Goal: Task Accomplishment & Management: Manage account settings

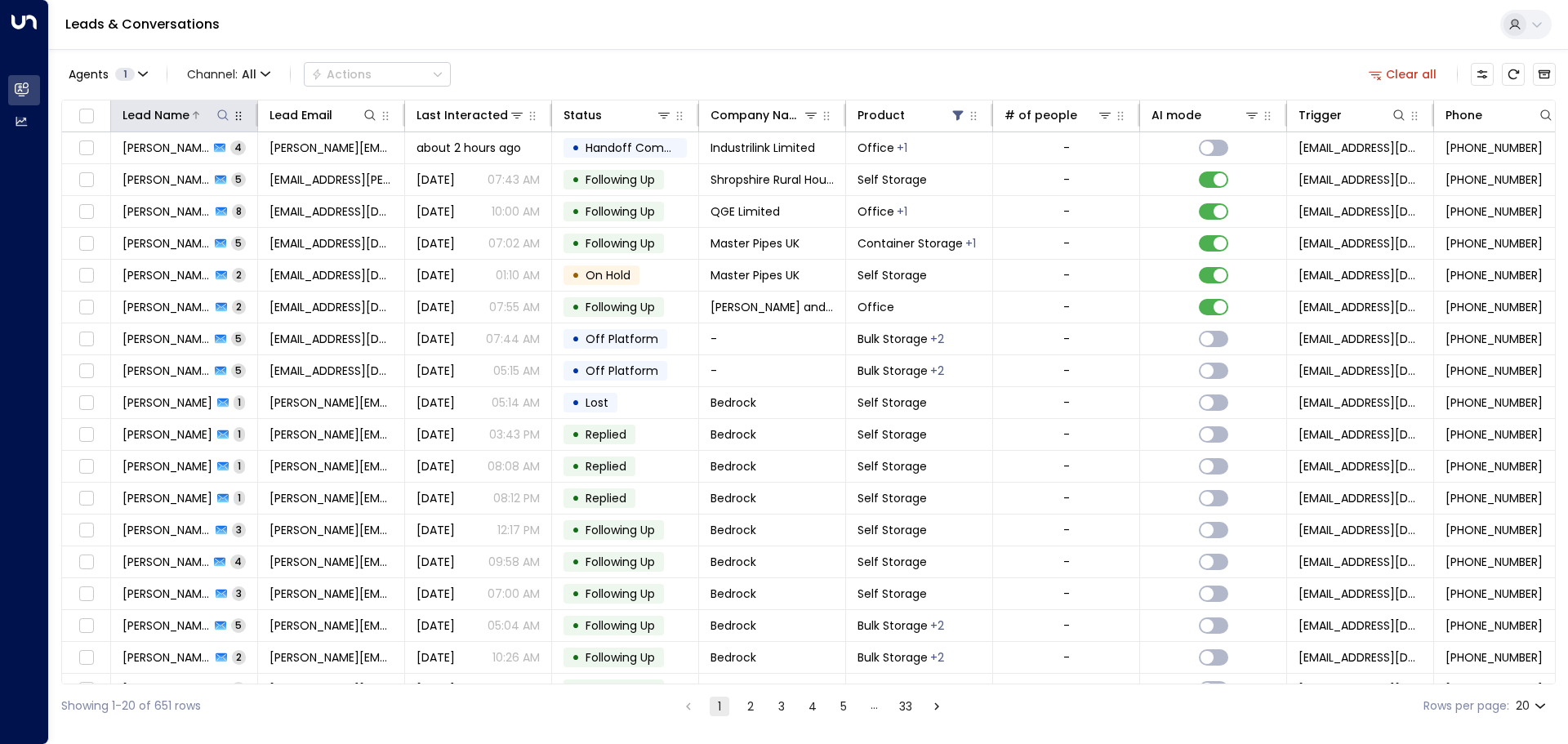
click at [223, 117] on icon at bounding box center [223, 116] width 13 height 13
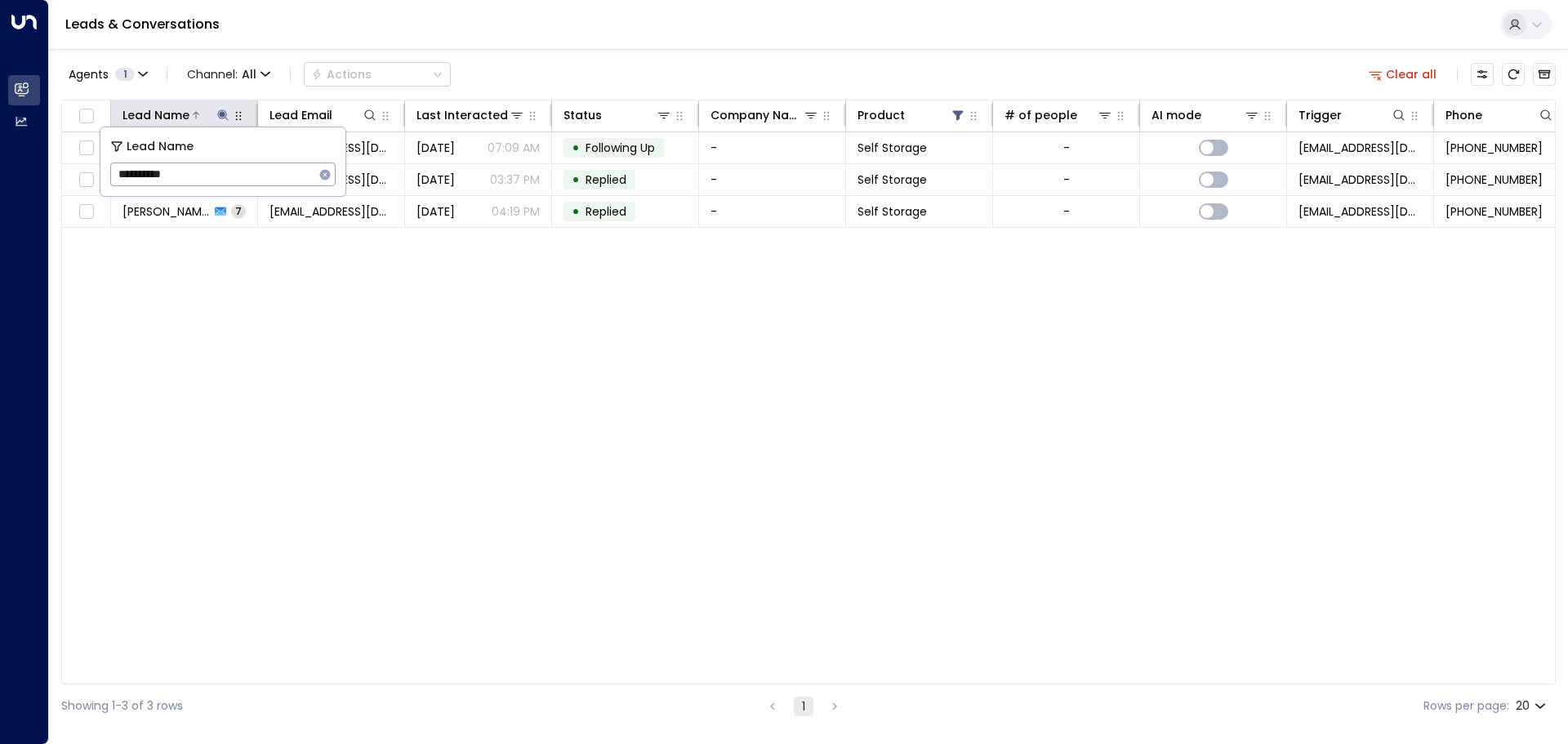
type input "**********"
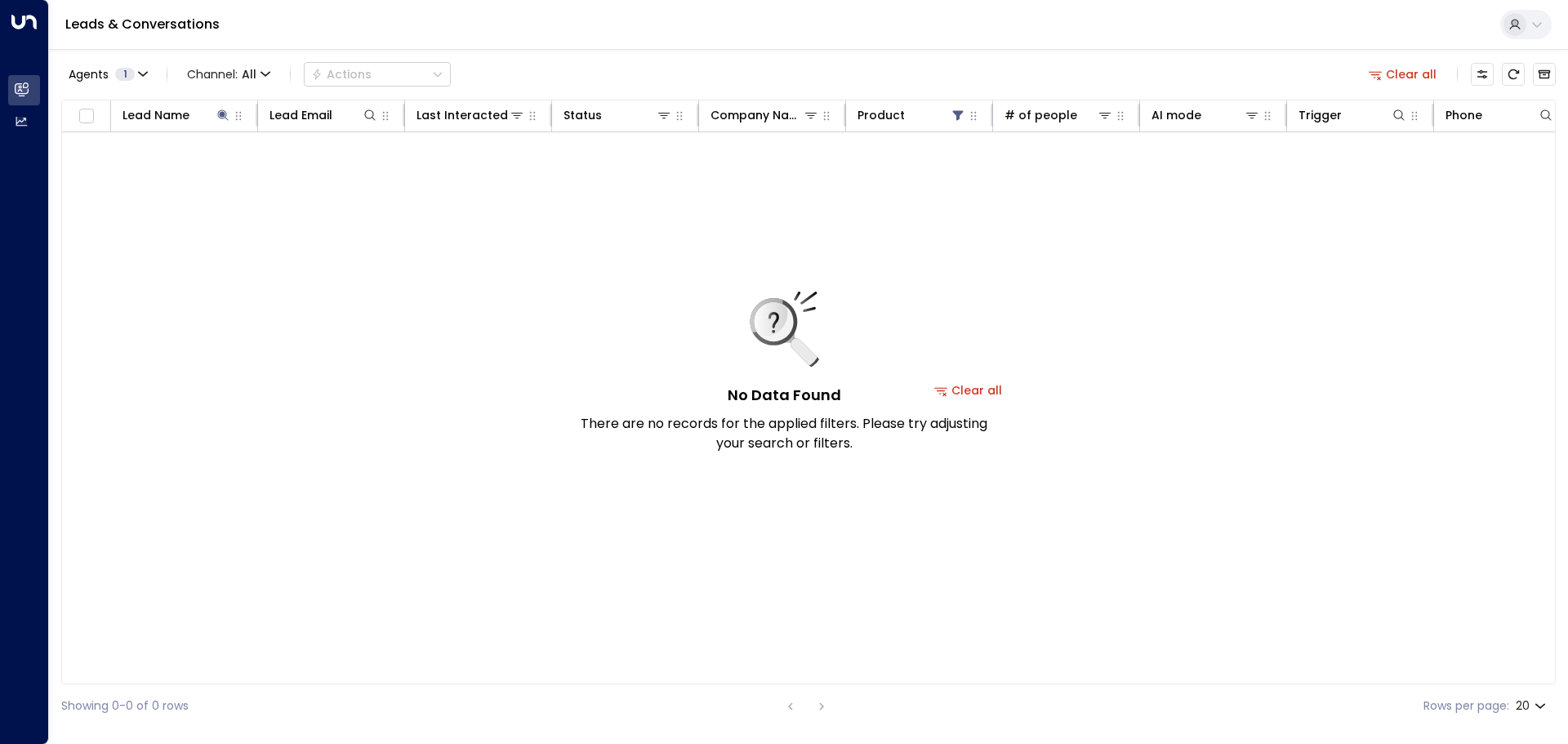
click at [984, 390] on div "No Data Found There are no records for the applied filters. Please try adjustin…" at bounding box center [784, 372] width 409 height 161
click at [984, 388] on div "No Data Found There are no records for the applied filters. Please try adjustin…" at bounding box center [784, 372] width 409 height 161
click at [990, 387] on button "Clear all" at bounding box center [969, 389] width 82 height 22
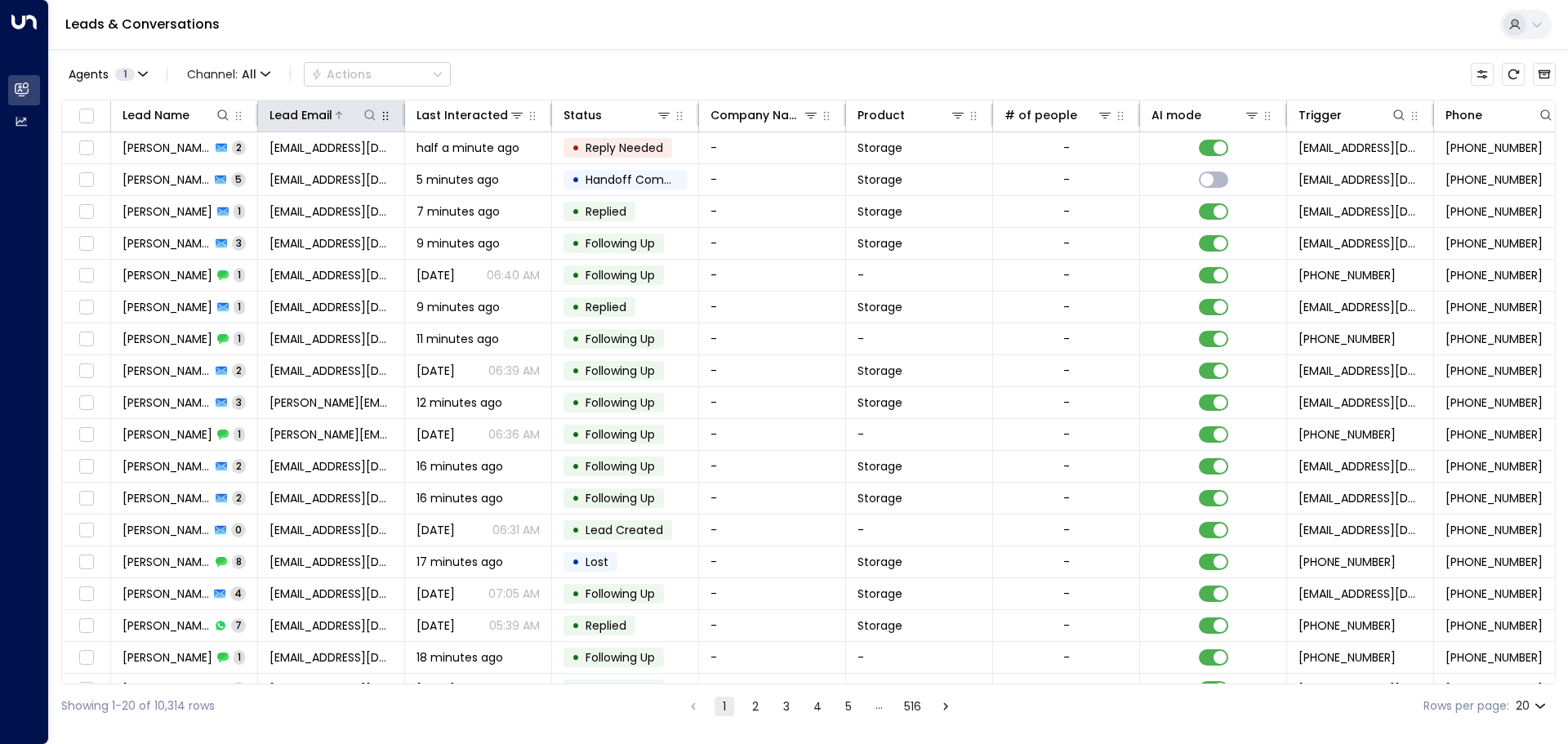
click at [371, 114] on icon at bounding box center [370, 116] width 13 height 13
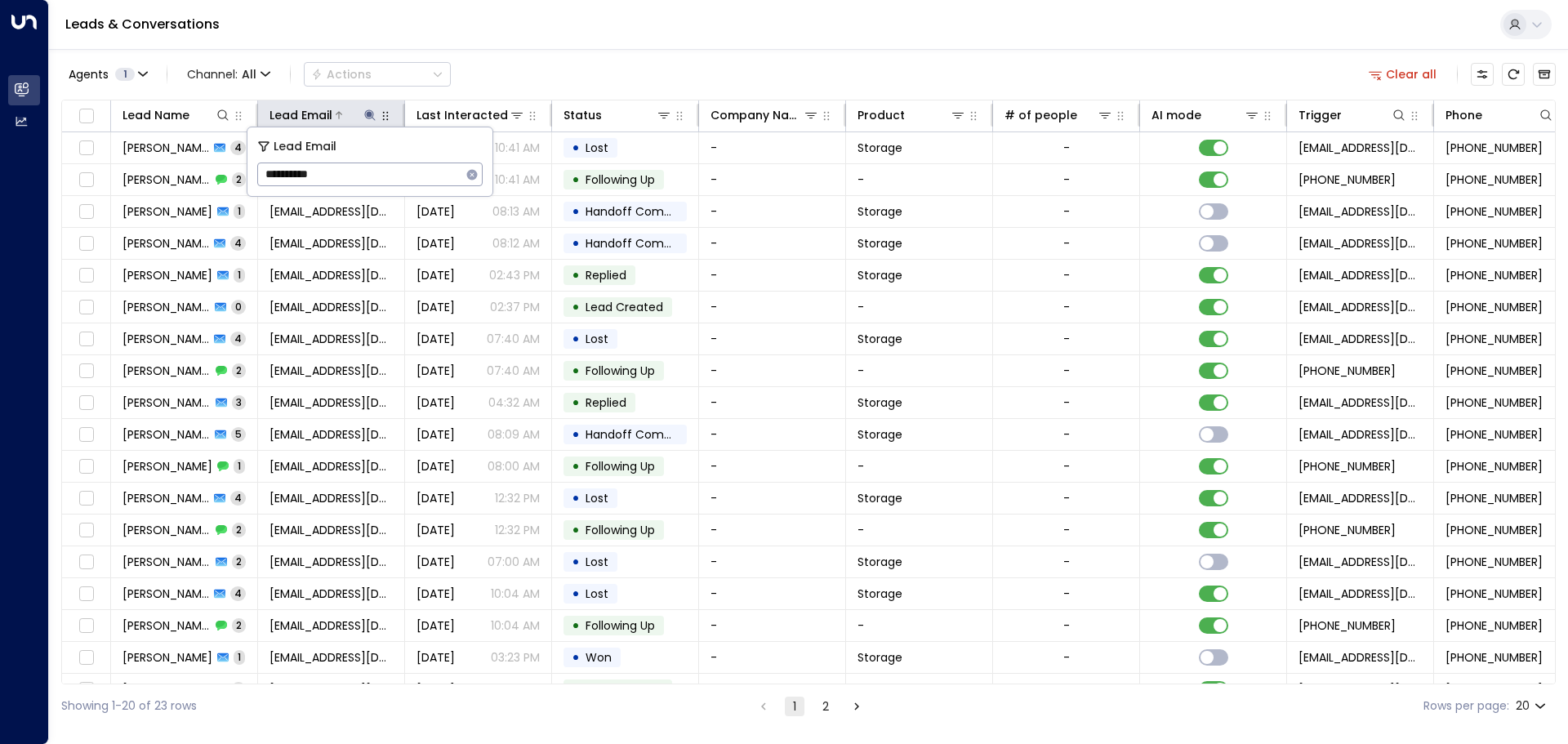
type input "**********"
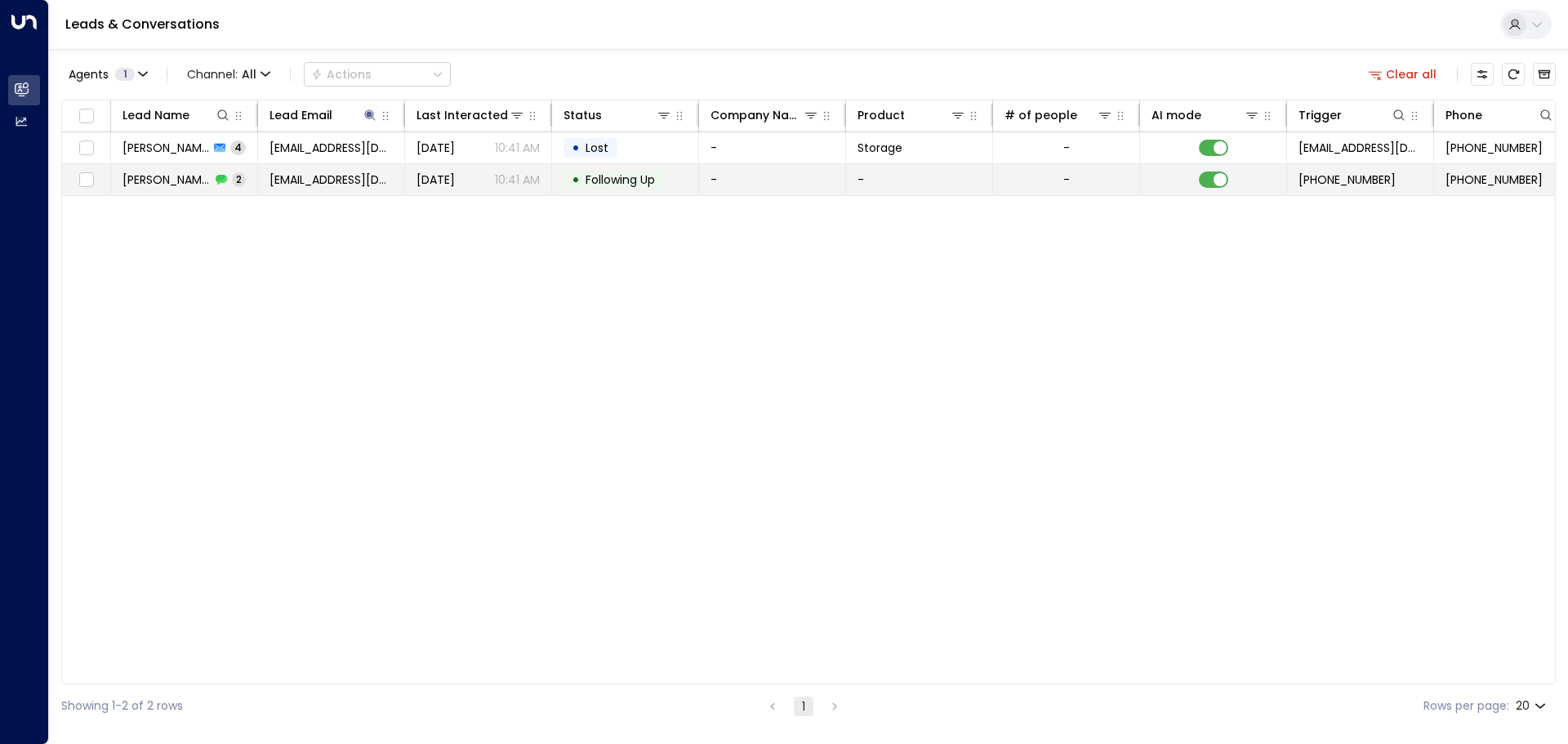
click at [141, 186] on span "[PERSON_NAME]" at bounding box center [166, 180] width 88 height 17
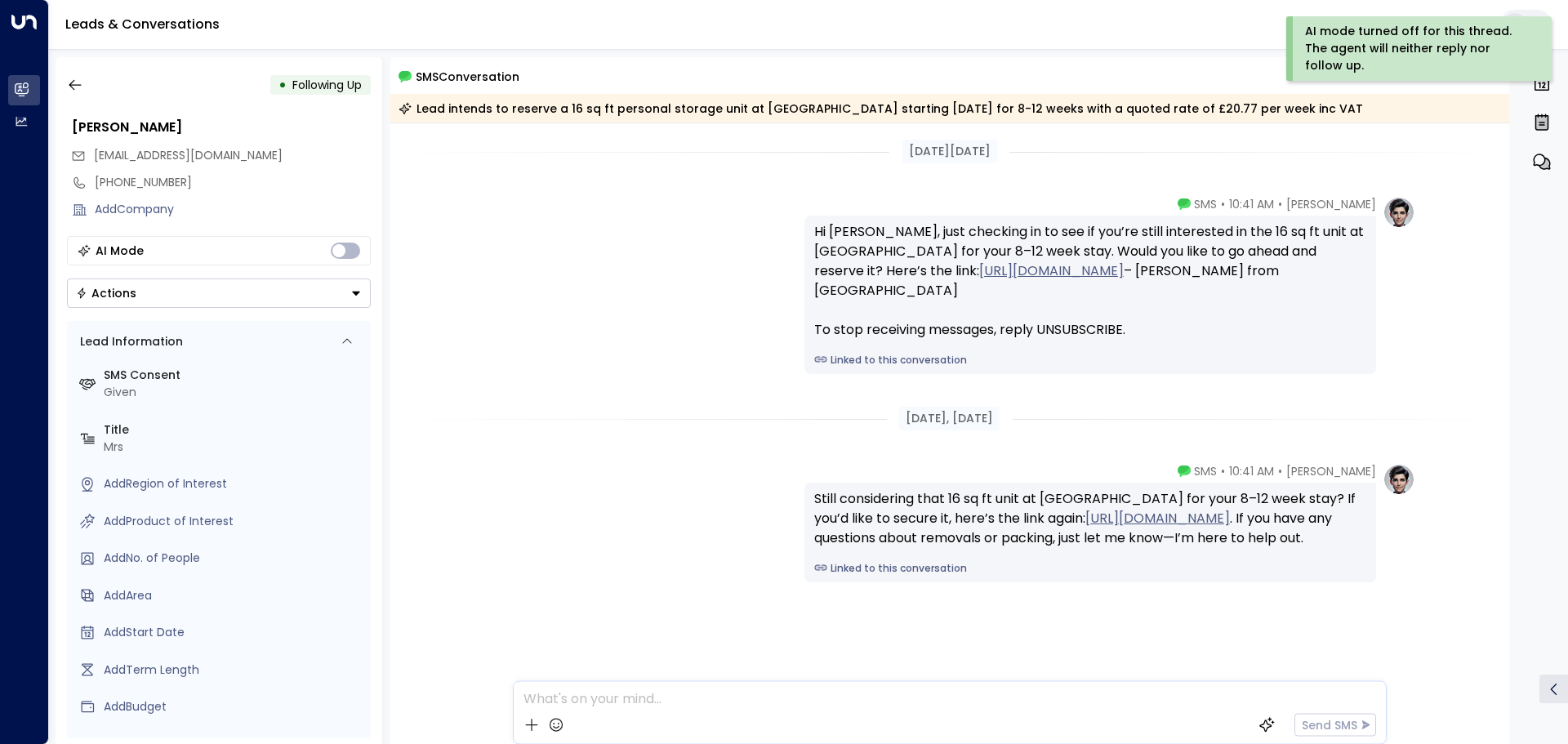
click at [360, 291] on icon "Button group with a nested menu" at bounding box center [356, 293] width 8 height 4
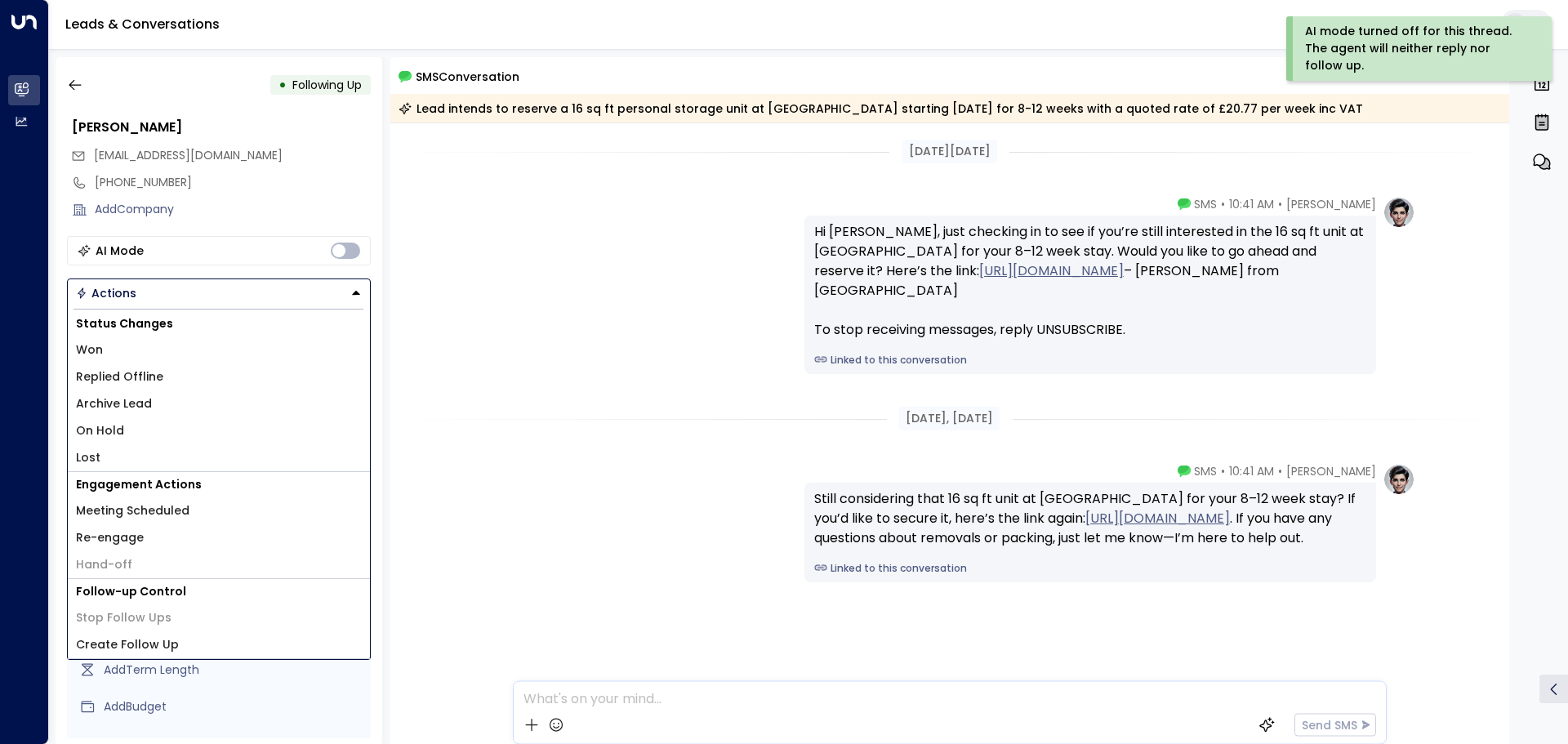
click at [119, 453] on li "Lost" at bounding box center [218, 458] width 302 height 27
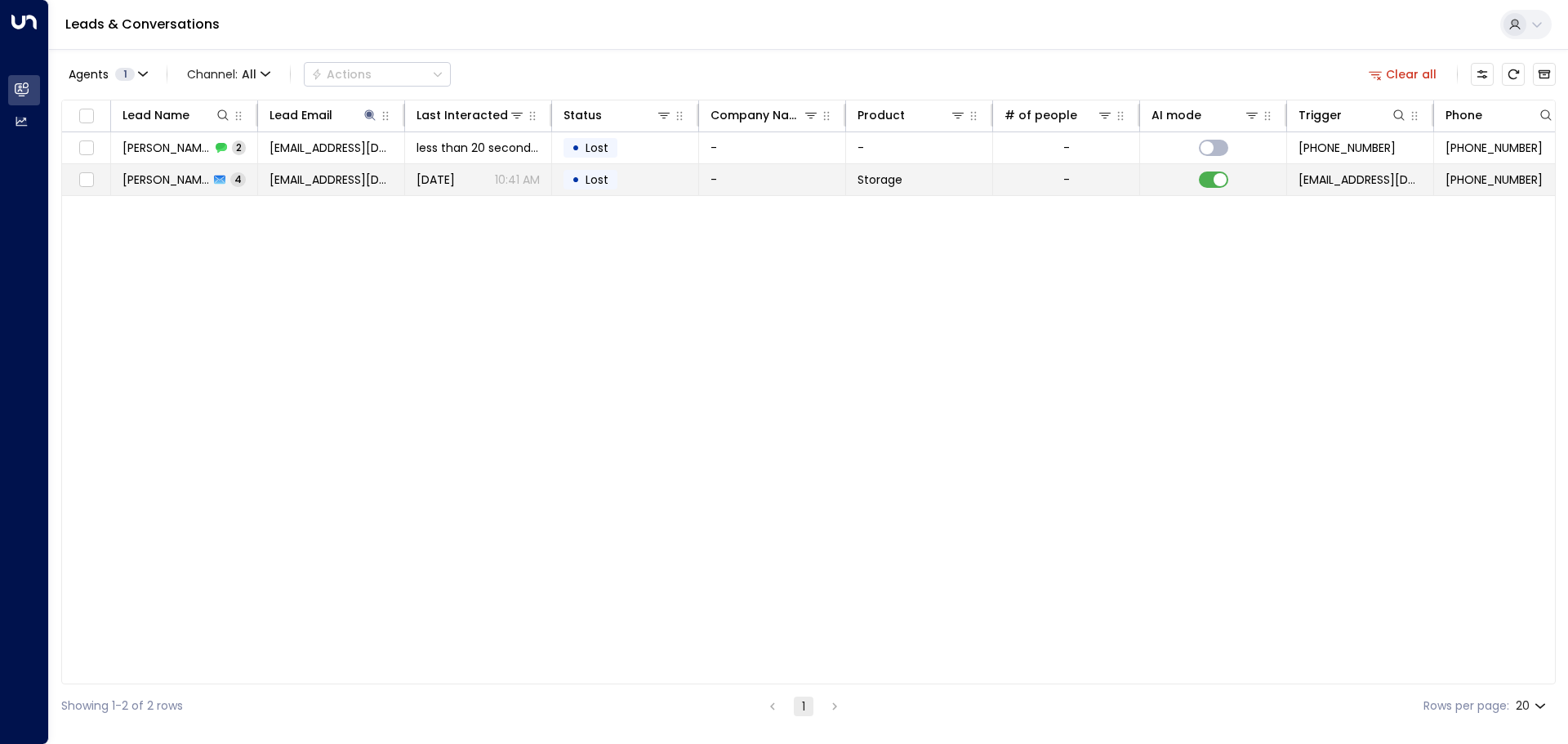
click at [251, 185] on td "[PERSON_NAME] 4" at bounding box center [184, 179] width 147 height 31
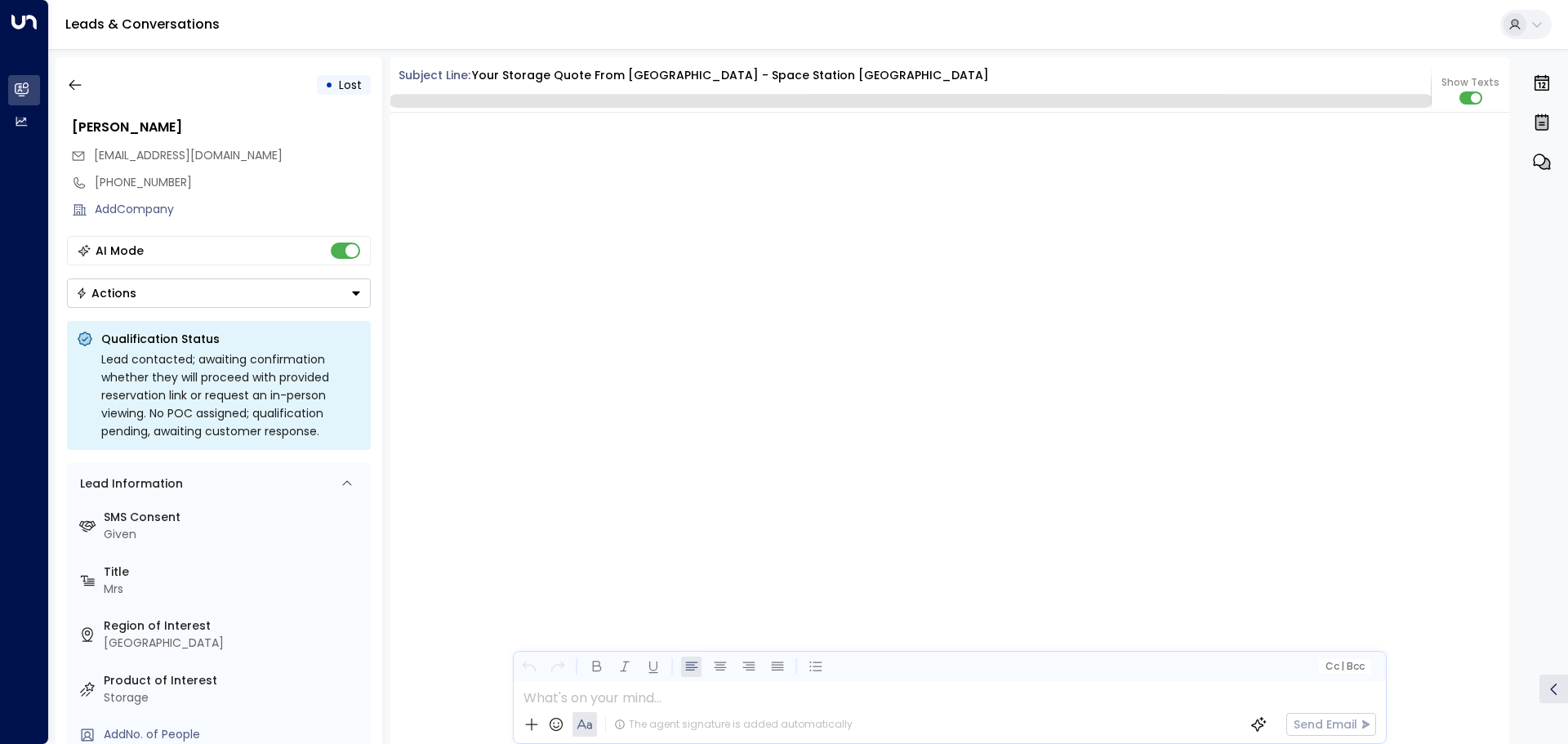
scroll to position [3446, 0]
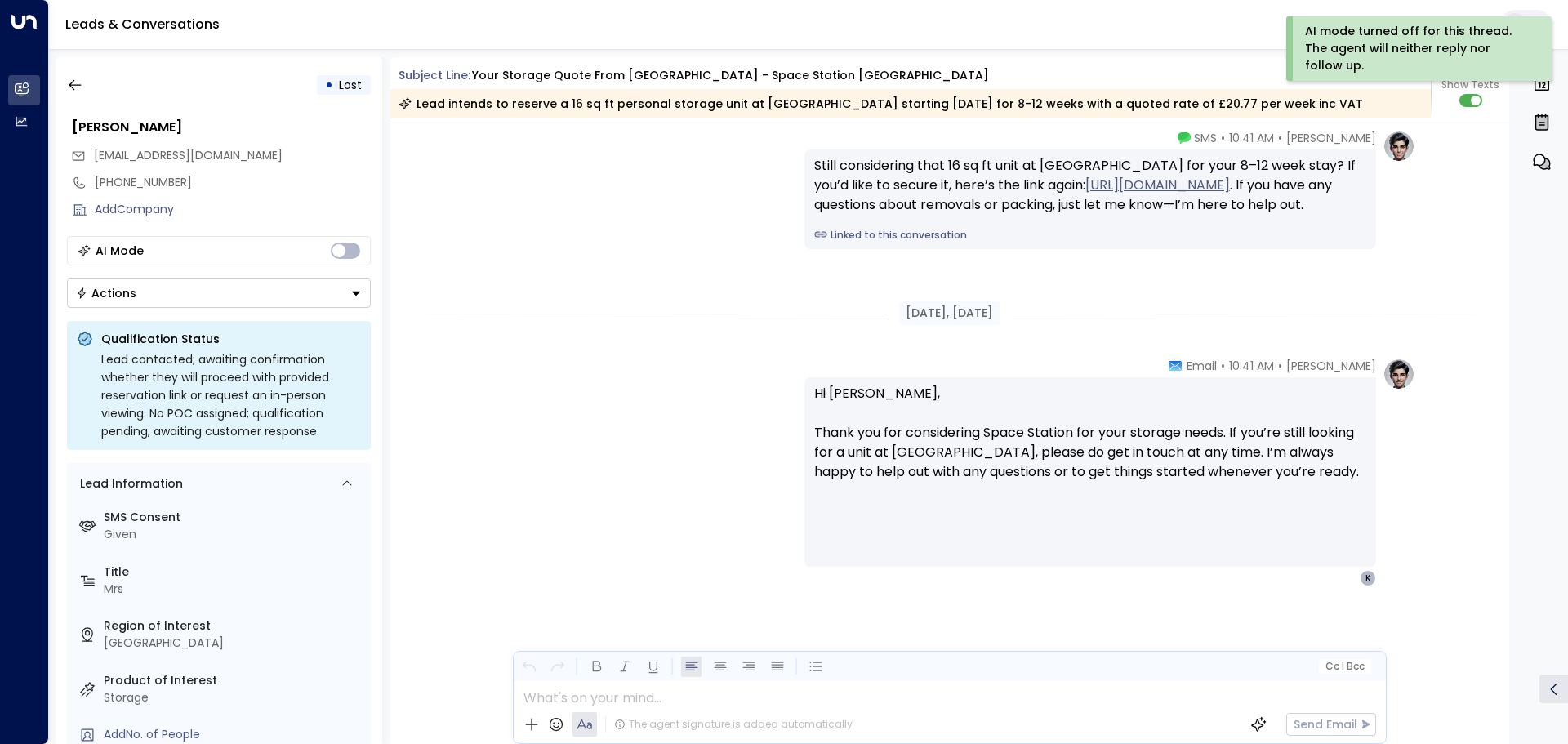
click at [357, 291] on icon "Button group with a nested menu" at bounding box center [356, 293] width 8 height 4
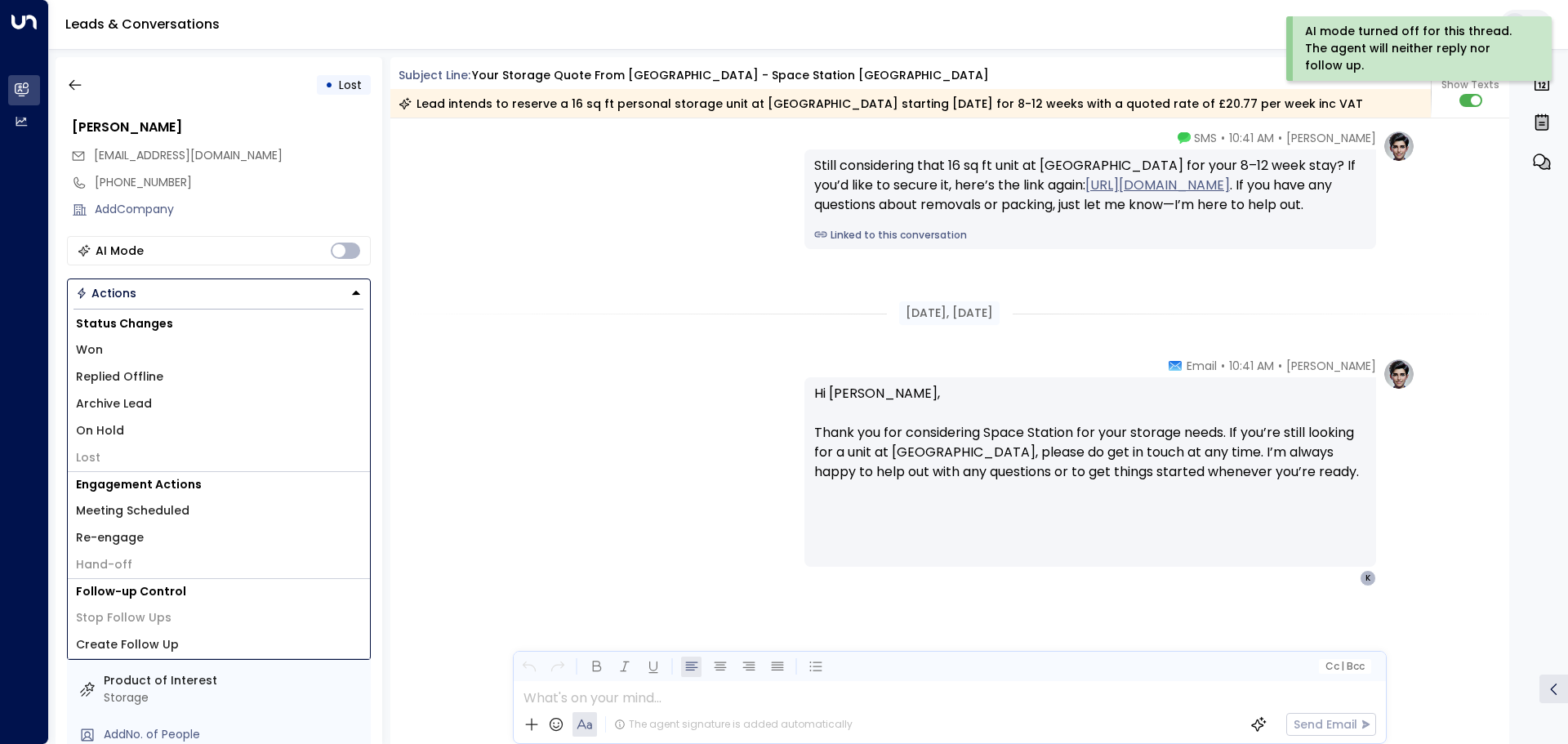
click at [117, 463] on li "Lost" at bounding box center [218, 458] width 302 height 27
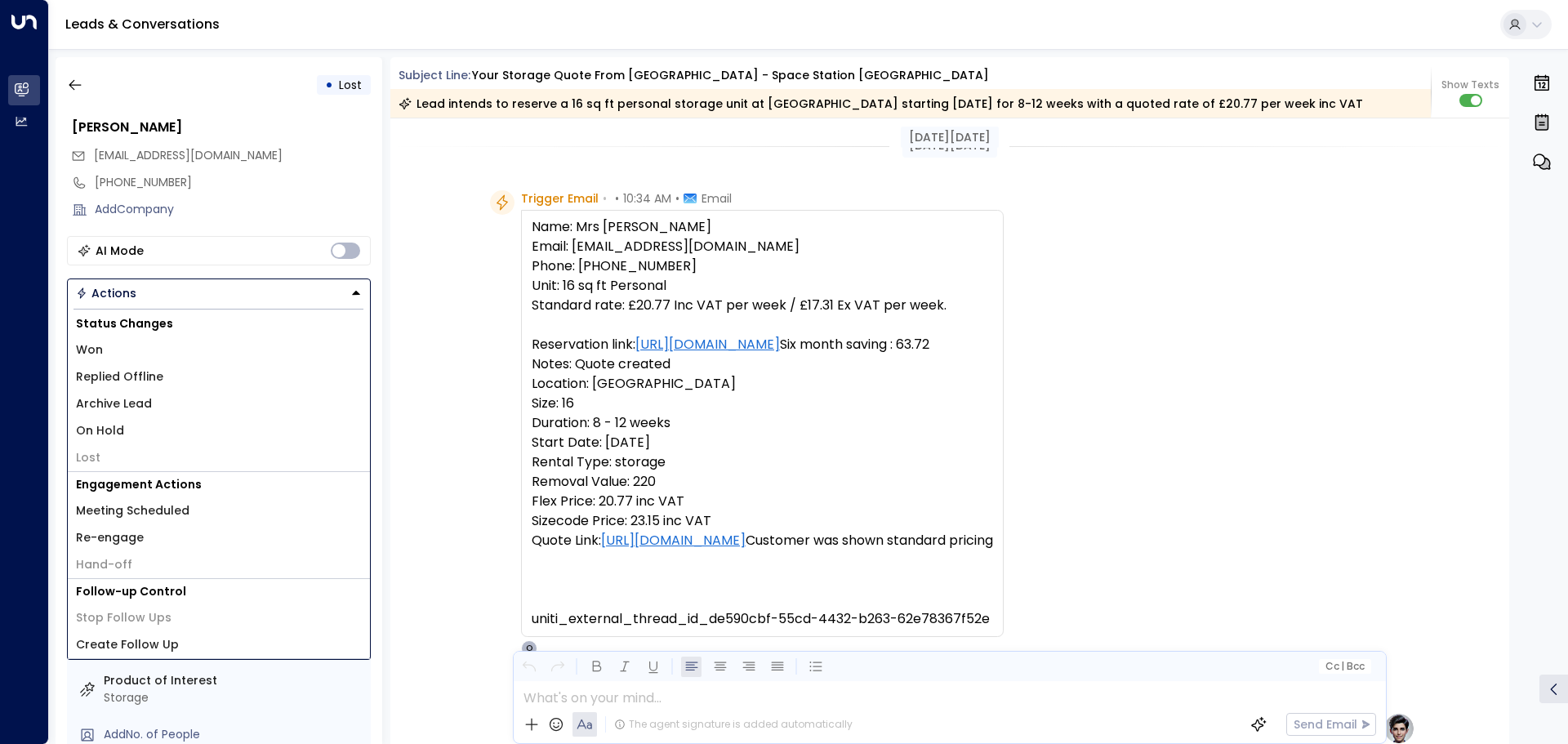
scroll to position [0, 0]
